Goal: Task Accomplishment & Management: Manage account settings

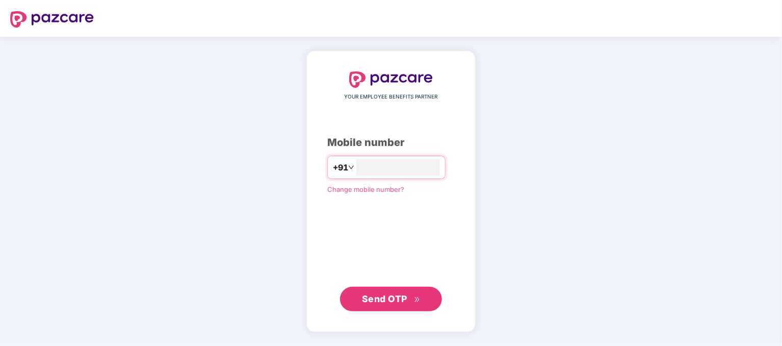
type input "**********"
click at [391, 294] on span "Send OTP" at bounding box center [384, 298] width 45 height 11
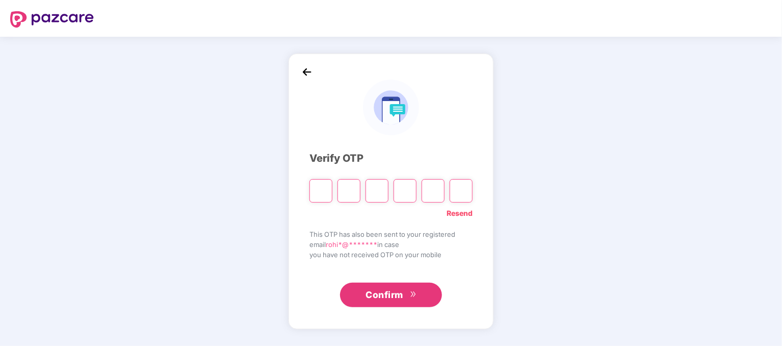
type input "*"
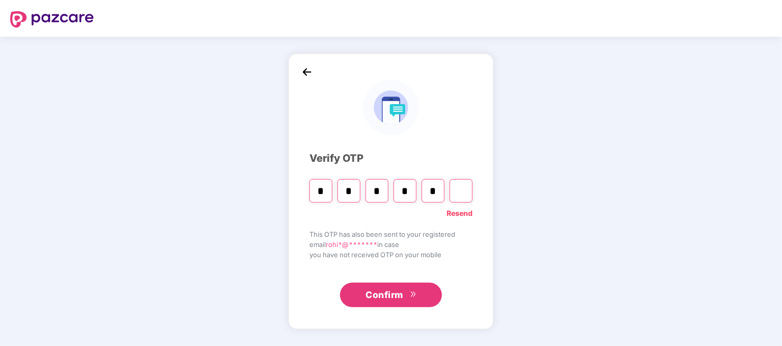
type input "*"
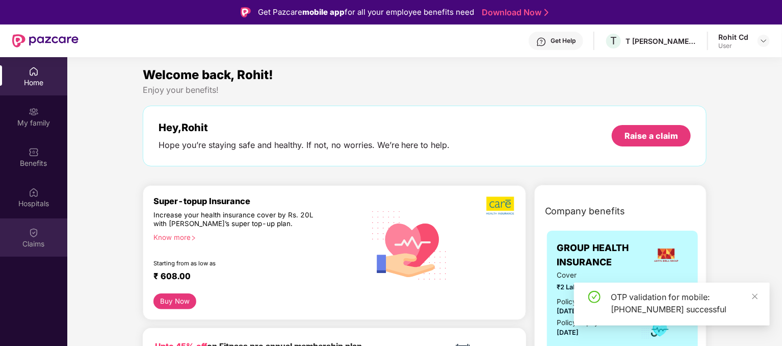
click at [43, 246] on div "Claims" at bounding box center [33, 244] width 67 height 10
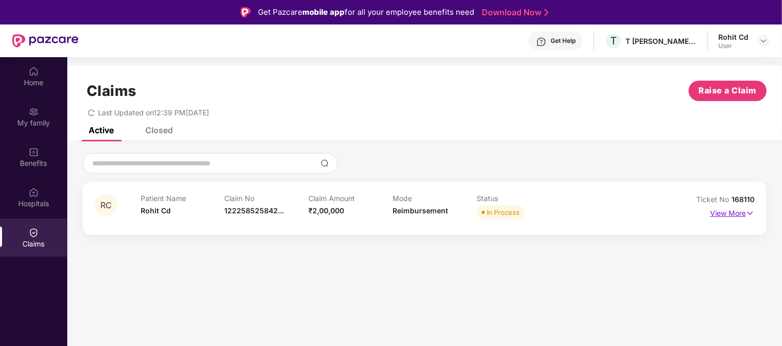
click at [747, 210] on img at bounding box center [750, 213] width 9 height 11
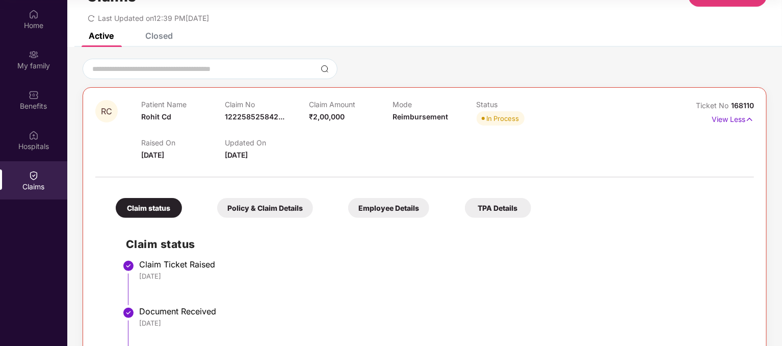
scroll to position [36, 0]
